Goal: Check status

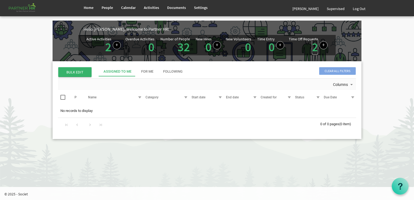
click at [316, 48] on link "2" at bounding box center [315, 46] width 6 height 15
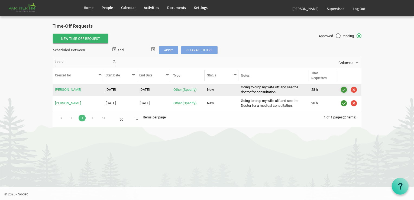
click at [342, 88] on img "is template cell column header" at bounding box center [344, 90] width 8 height 8
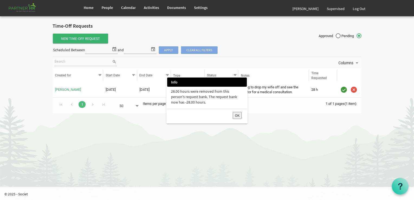
click at [236, 114] on button "OK" at bounding box center [237, 115] width 9 height 7
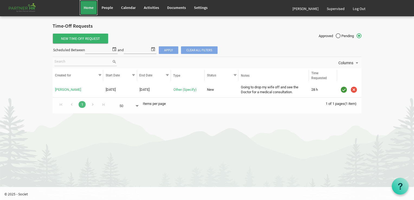
click at [88, 6] on span "Home" at bounding box center [89, 7] width 10 height 5
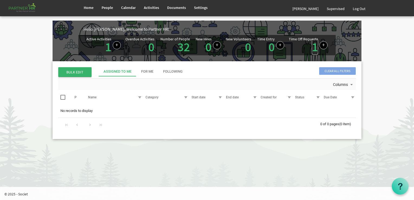
click at [313, 45] on link "1" at bounding box center [315, 46] width 6 height 15
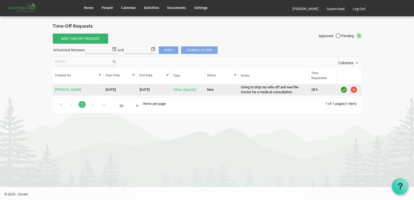
click at [353, 89] on img "is template cell column header" at bounding box center [354, 90] width 8 height 8
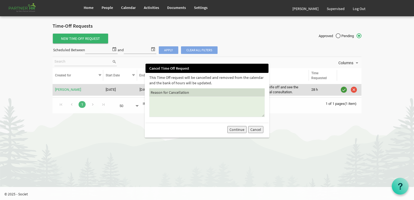
click at [256, 128] on button "Cancel" at bounding box center [255, 129] width 15 height 7
